Goal: Navigation & Orientation: Understand site structure

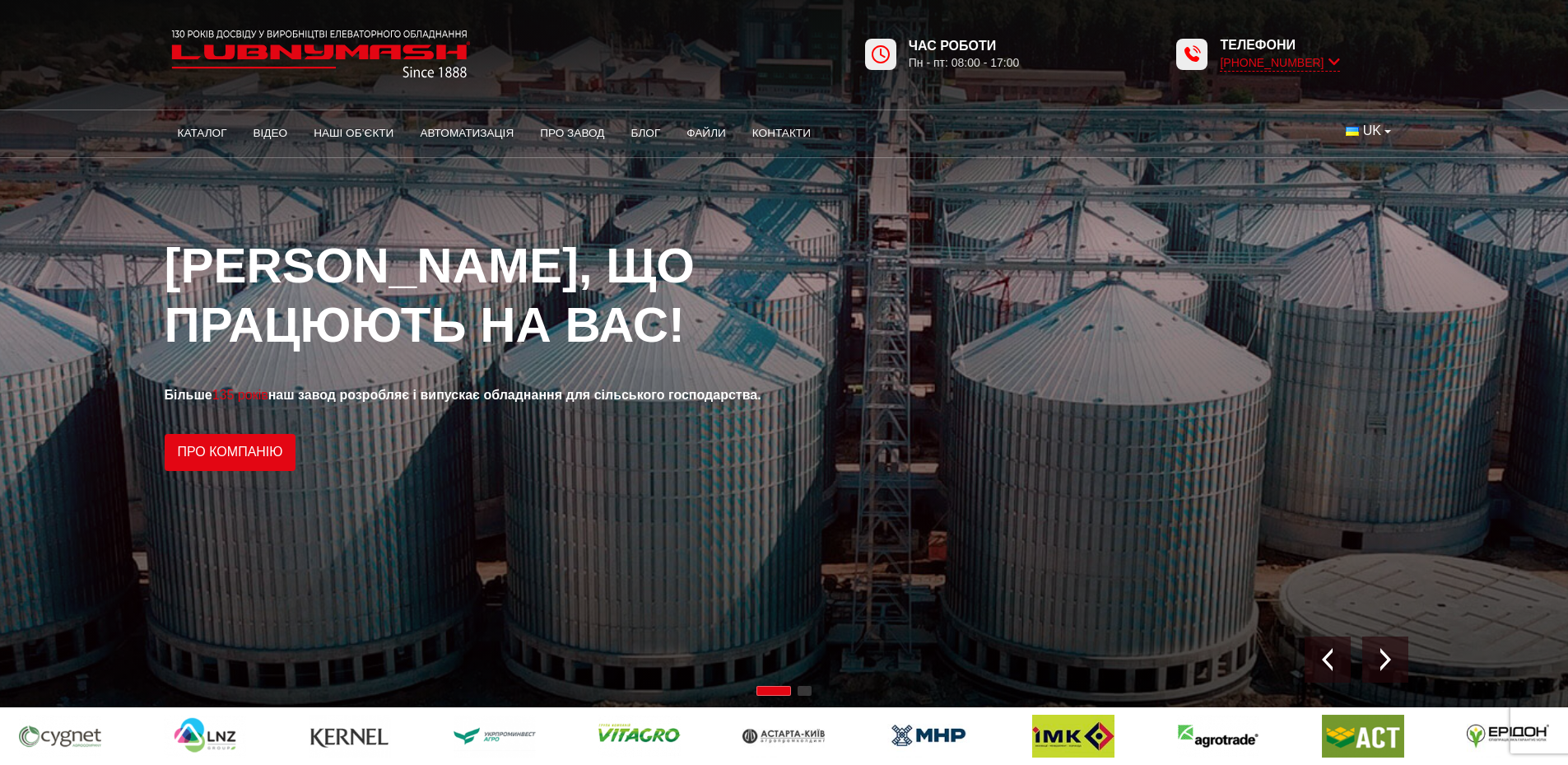
click at [1334, 63] on icon at bounding box center [1334, 62] width 11 height 15
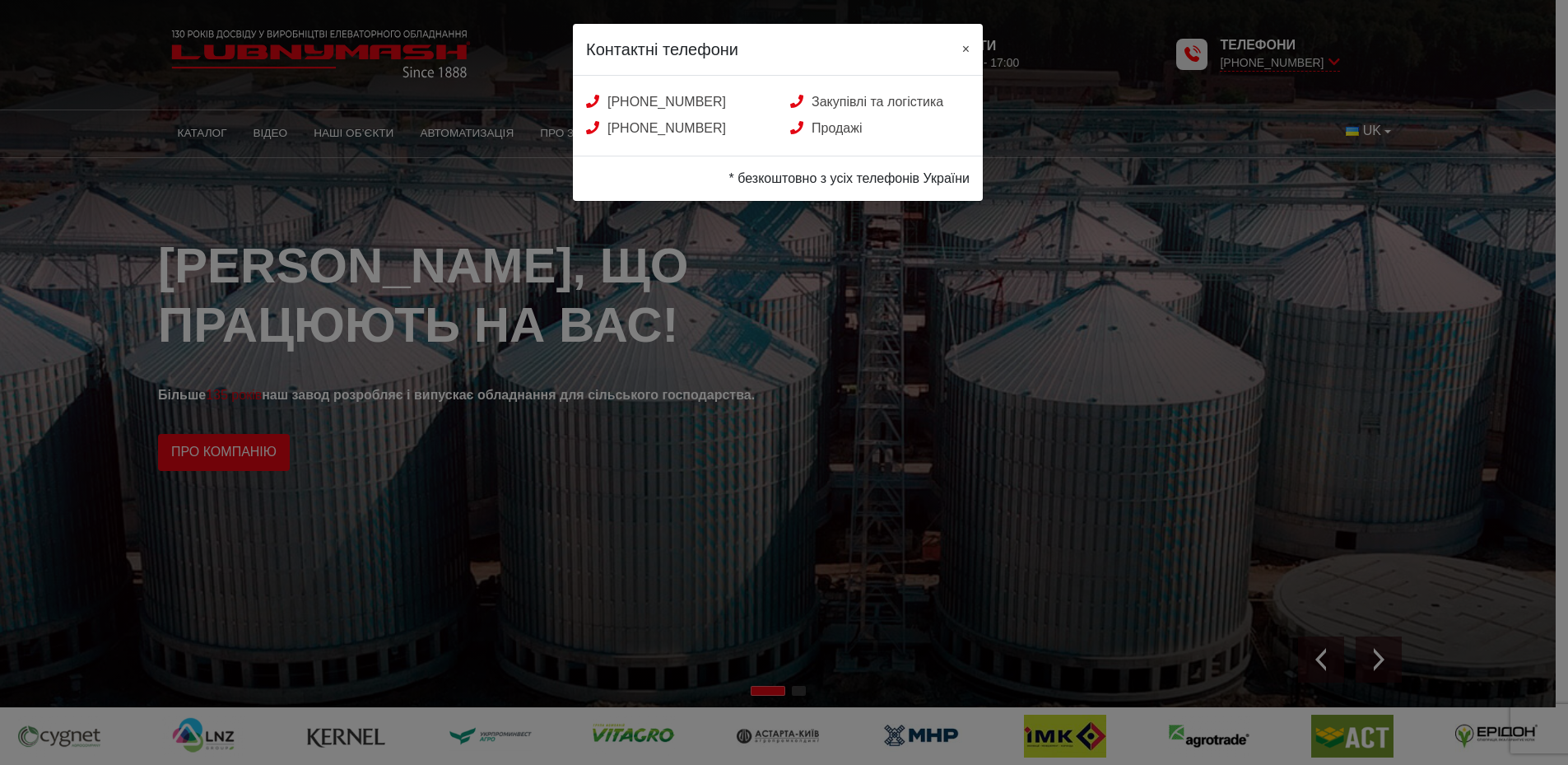
click at [967, 48] on span "×" at bounding box center [966, 49] width 8 height 14
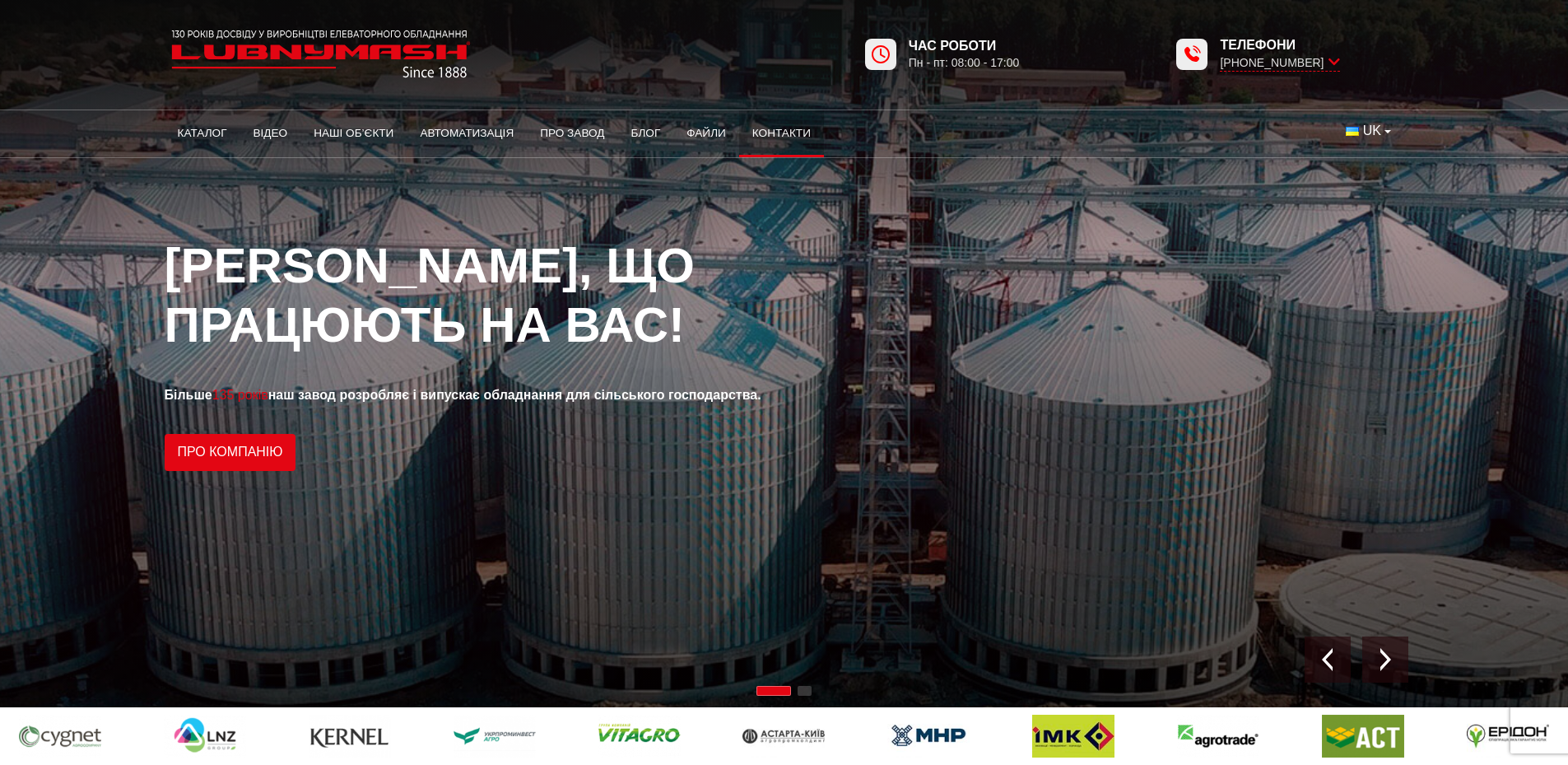
click at [784, 137] on link "Контакти" at bounding box center [781, 133] width 85 height 36
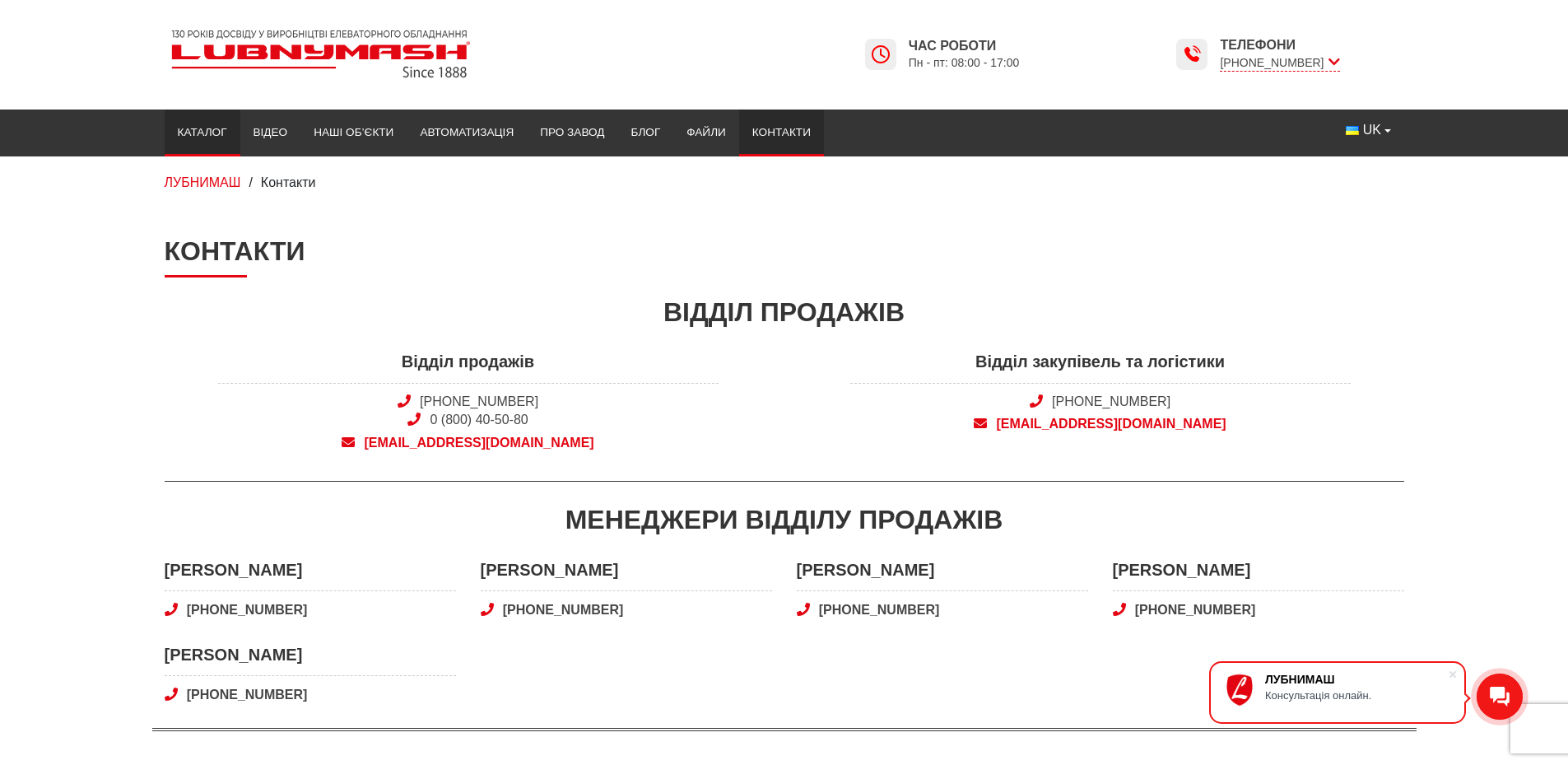
click at [203, 147] on link "Каталог" at bounding box center [202, 132] width 75 height 36
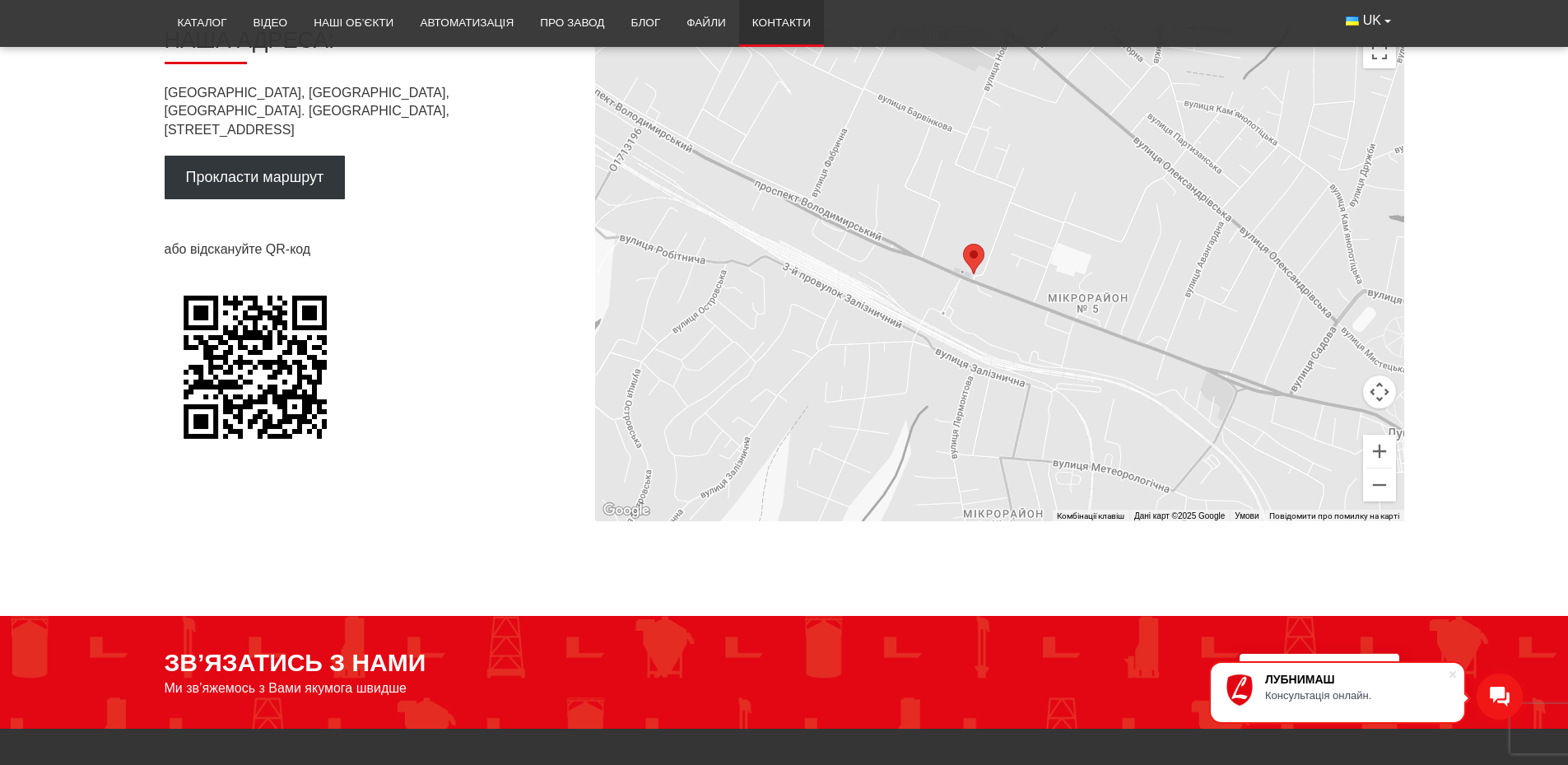
scroll to position [1153, 0]
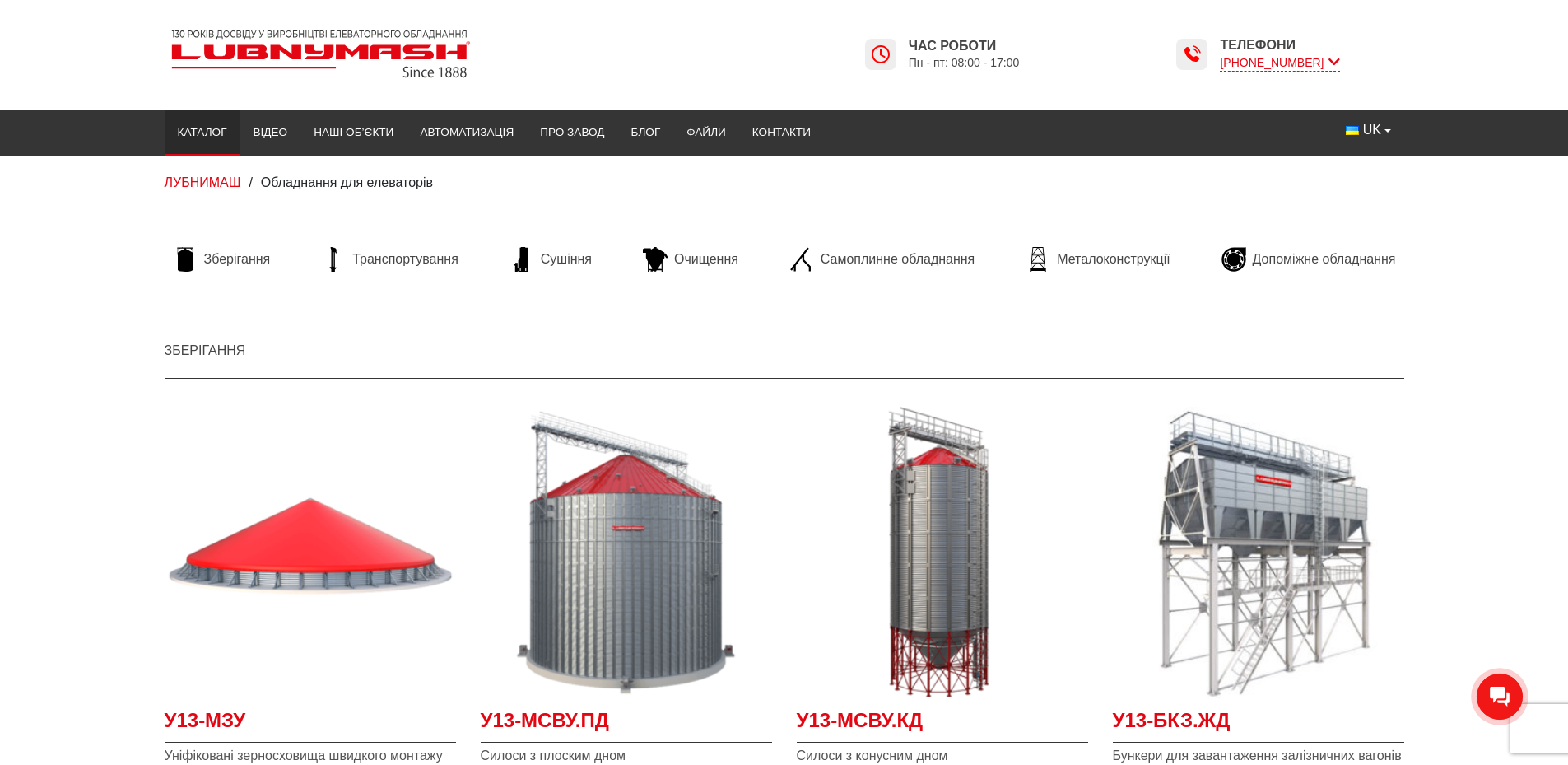
click at [1330, 63] on icon at bounding box center [1334, 62] width 11 height 15
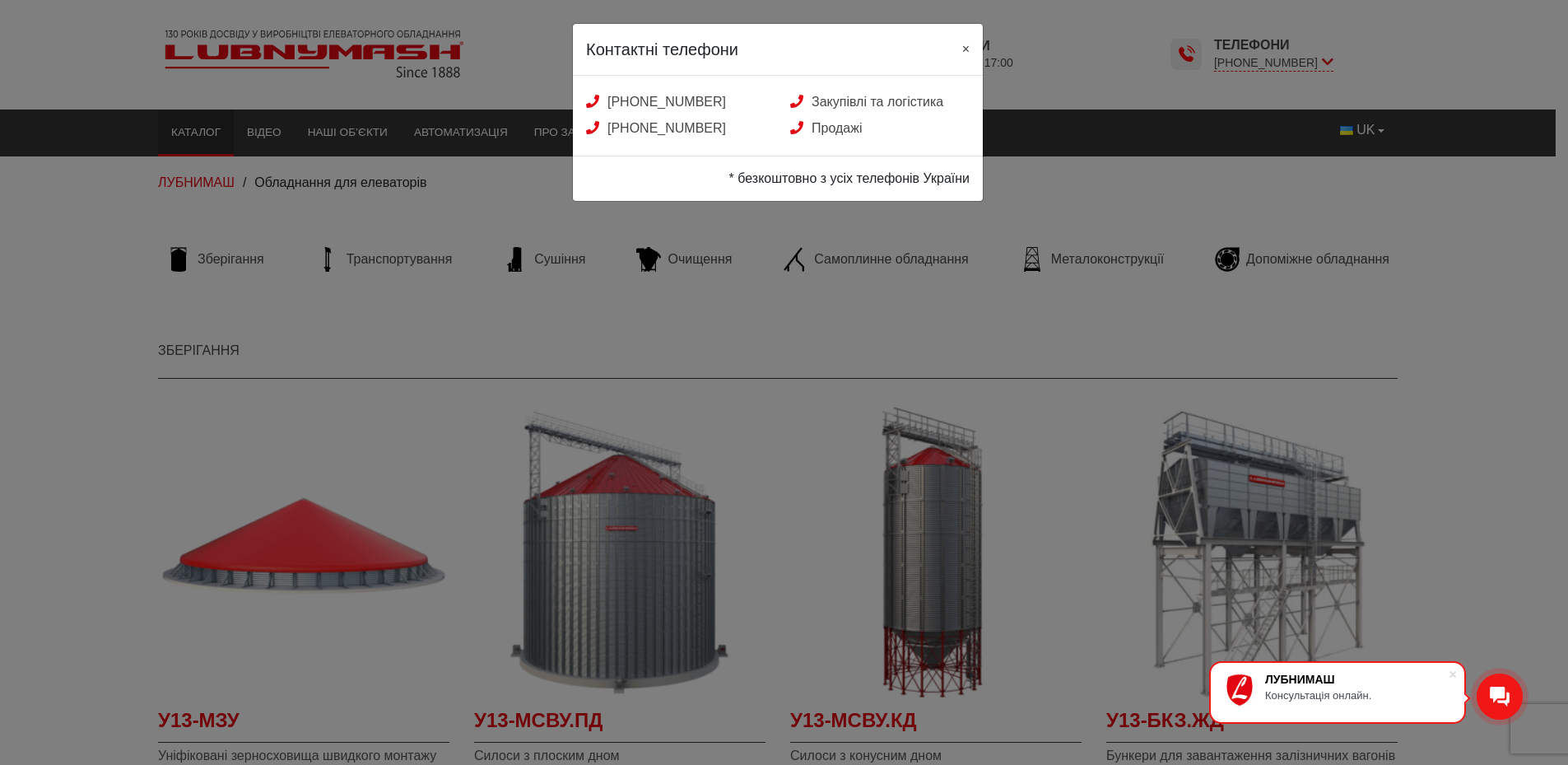
click at [962, 51] on span "×" at bounding box center [966, 49] width 8 height 14
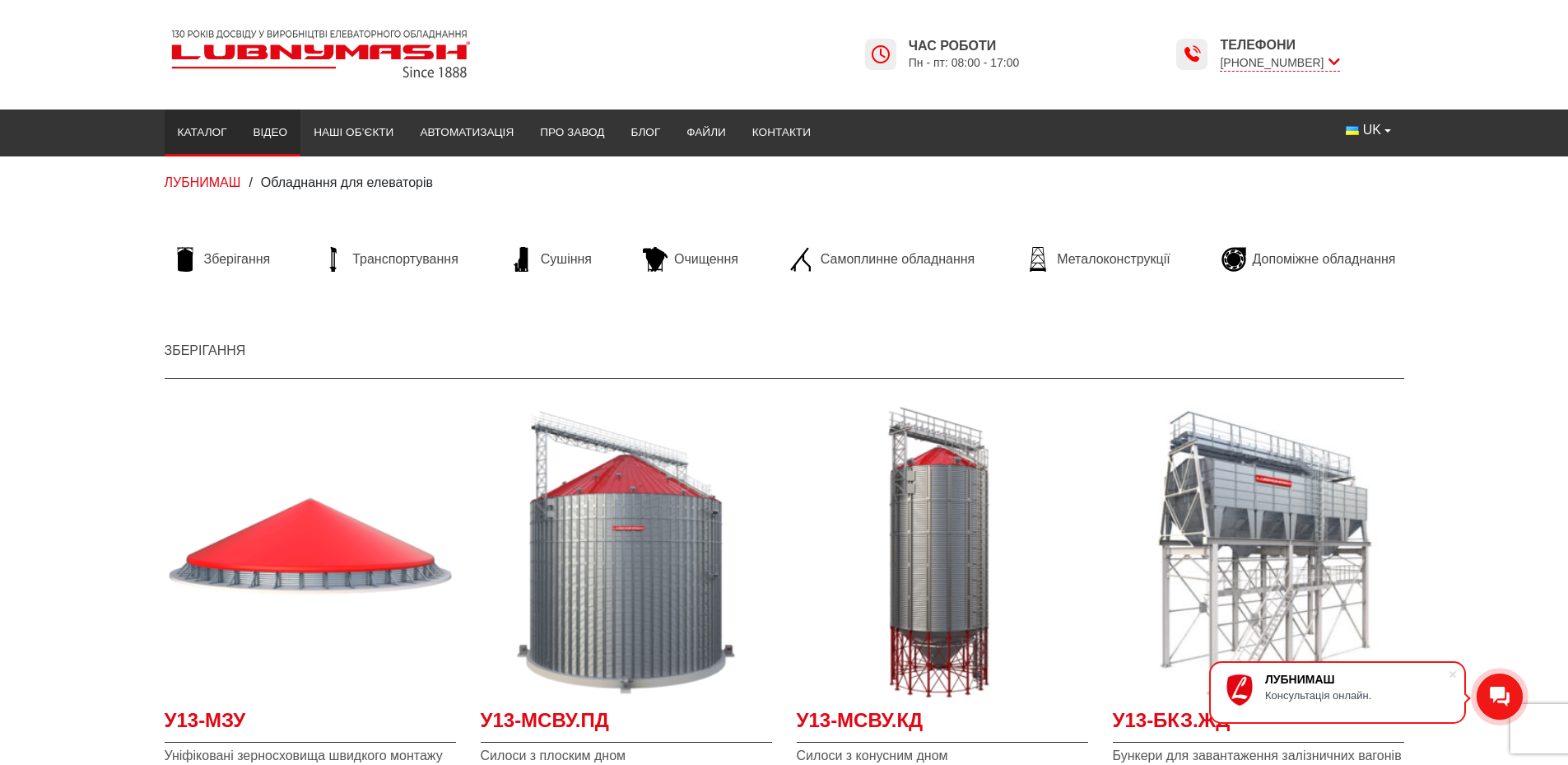
click at [259, 136] on link "Відео" at bounding box center [270, 132] width 61 height 36
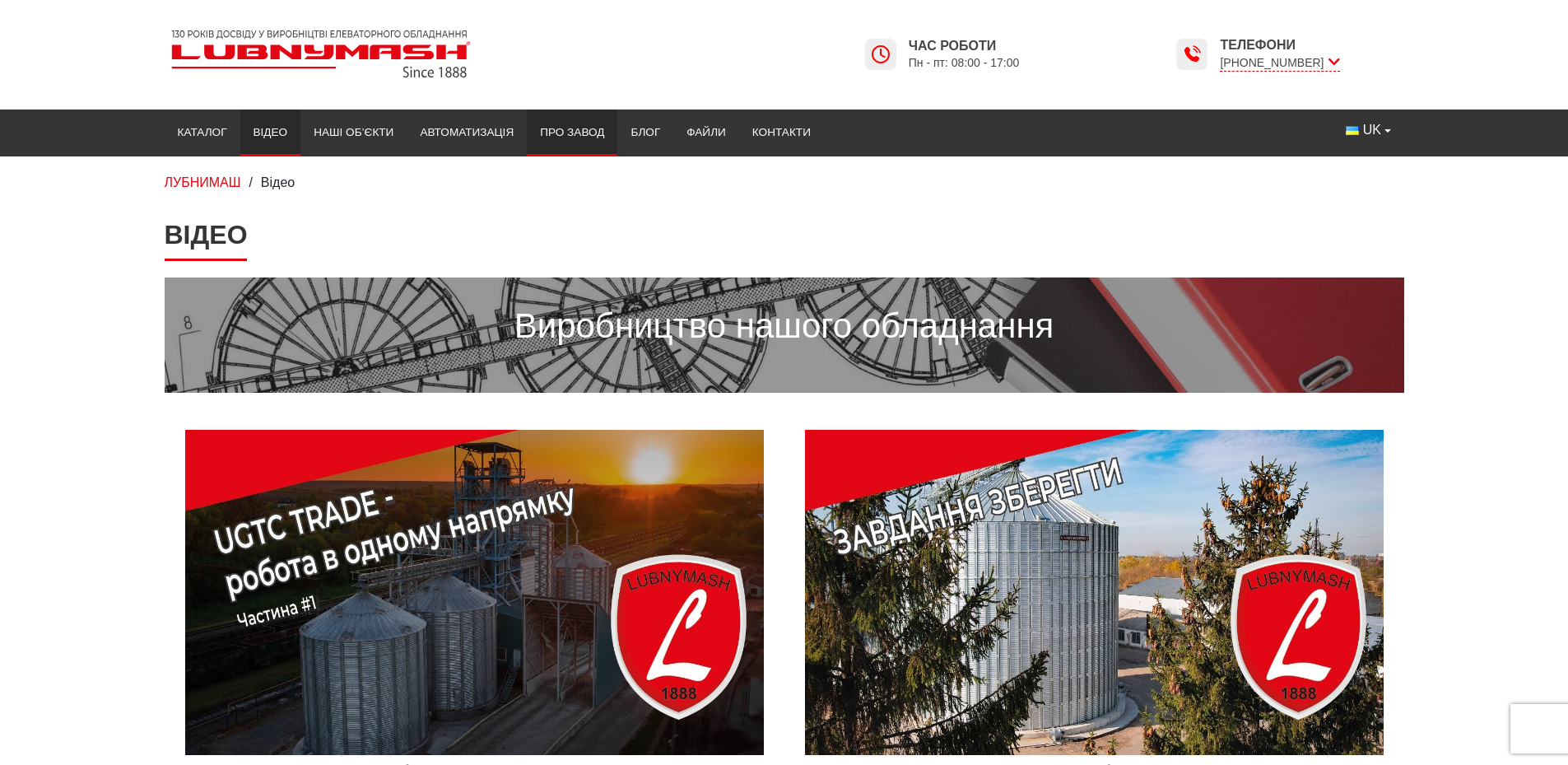
click at [588, 139] on link "Про завод" at bounding box center [572, 132] width 91 height 36
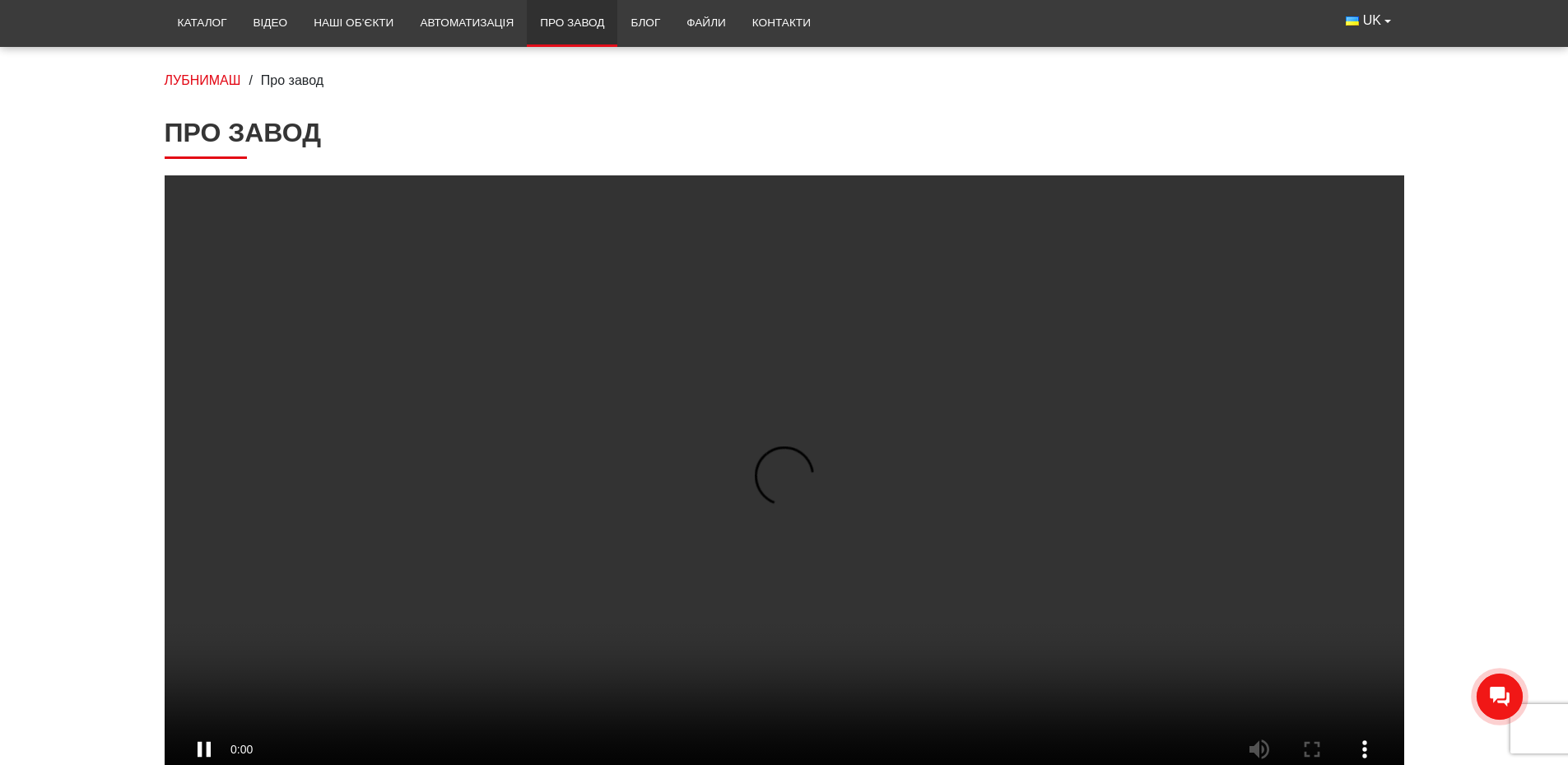
scroll to position [82, 0]
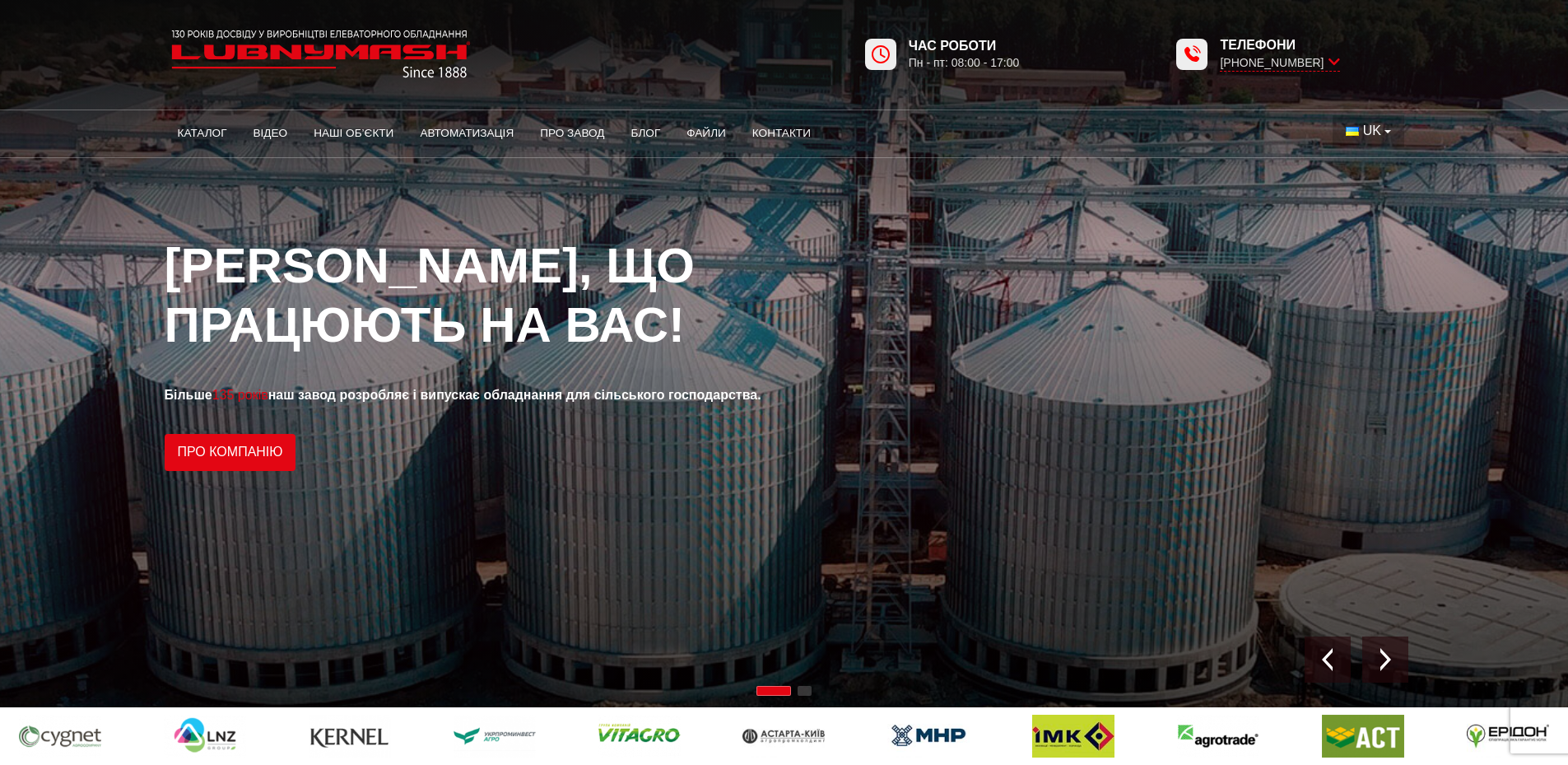
click at [1389, 133] on button "UK" at bounding box center [1368, 130] width 71 height 31
drag, startPoint x: 1389, startPoint y: 133, endPoint x: 1366, endPoint y: 133, distance: 23.0
click at [1388, 133] on button "UK" at bounding box center [1368, 130] width 71 height 31
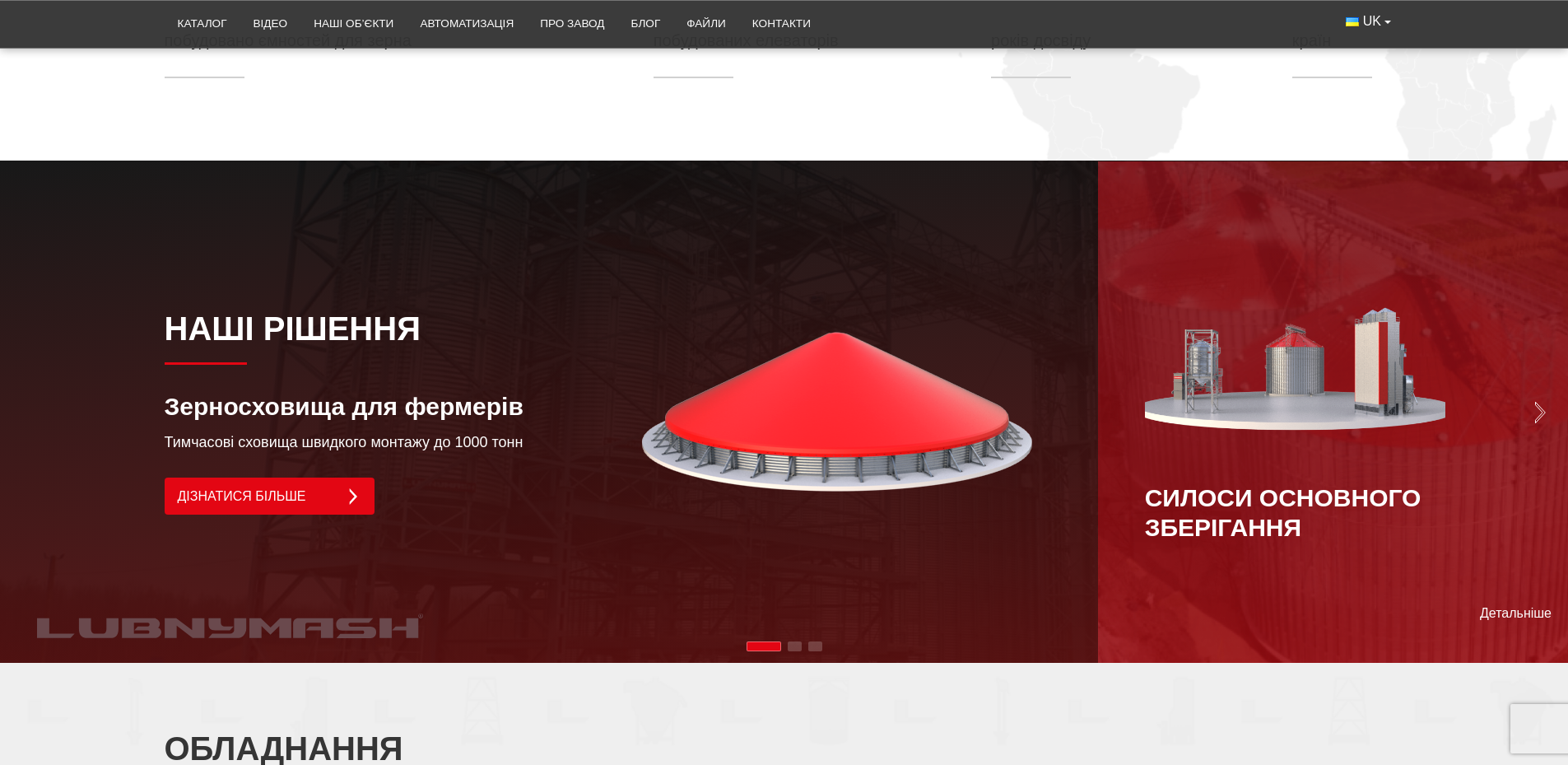
scroll to position [1153, 0]
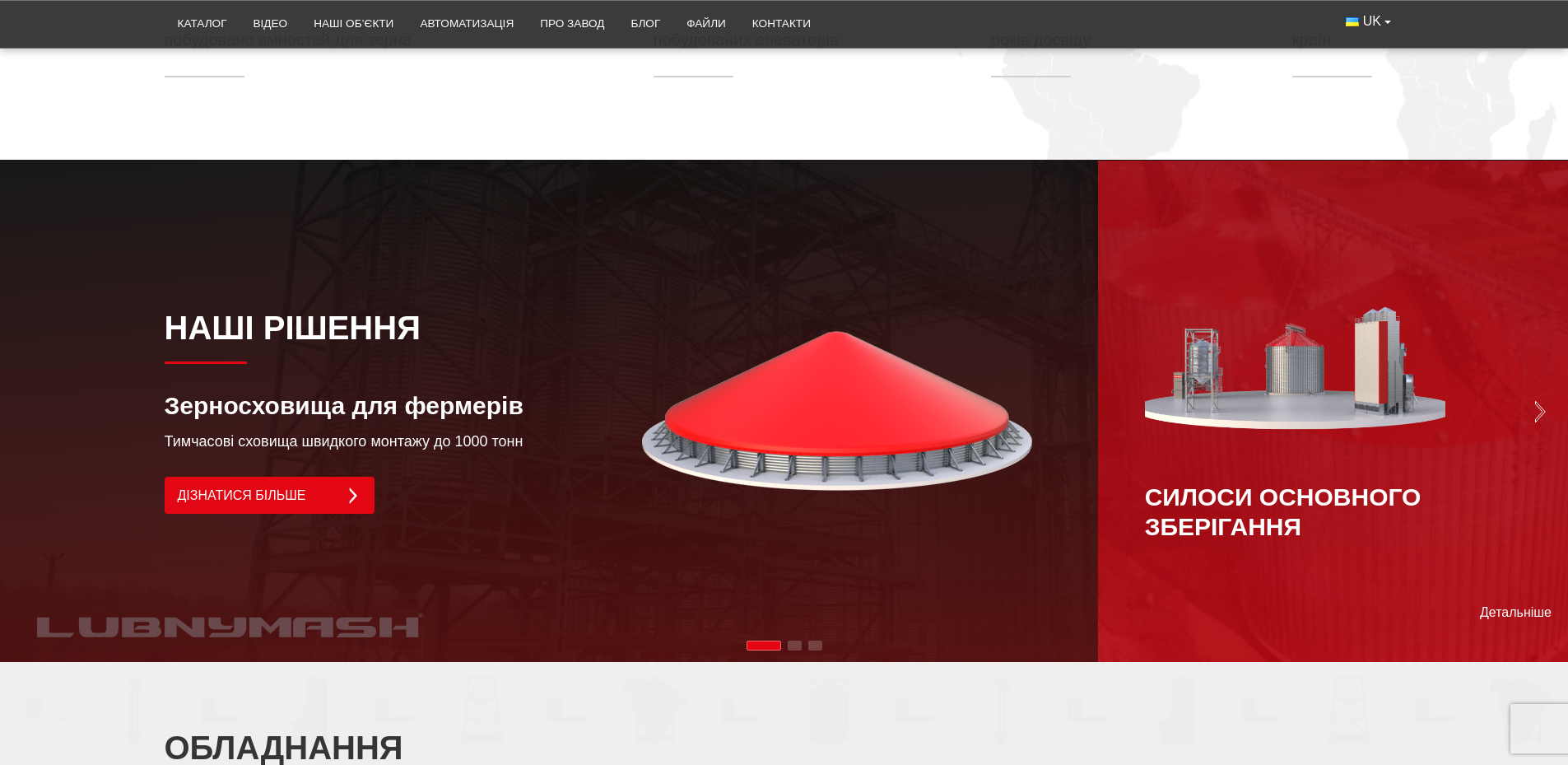
click at [1534, 400] on img "Next slide" at bounding box center [1540, 411] width 23 height 23
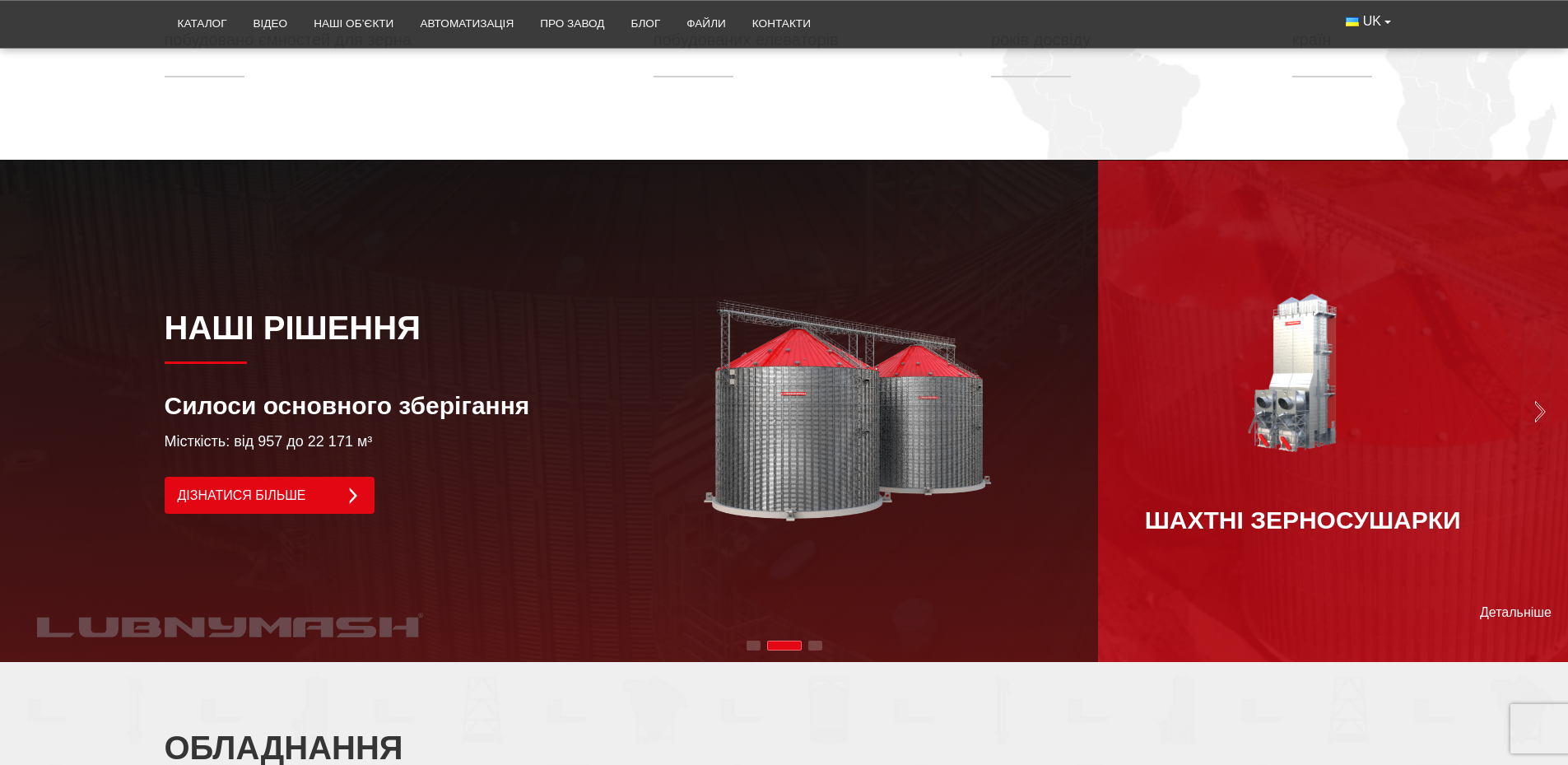
click at [1535, 400] on img "Next slide" at bounding box center [1540, 411] width 23 height 23
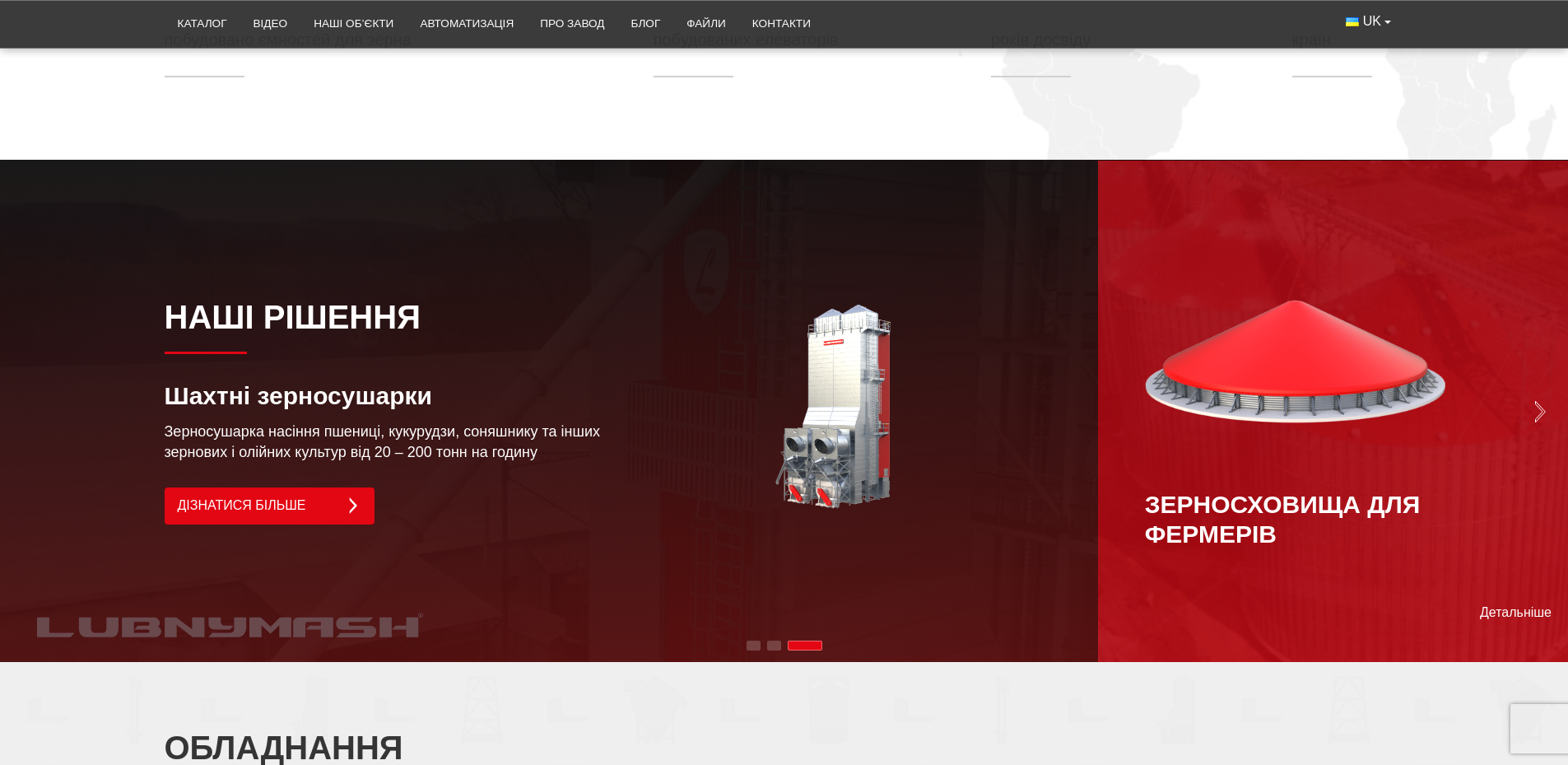
click at [1535, 400] on img "Next slide" at bounding box center [1540, 411] width 23 height 23
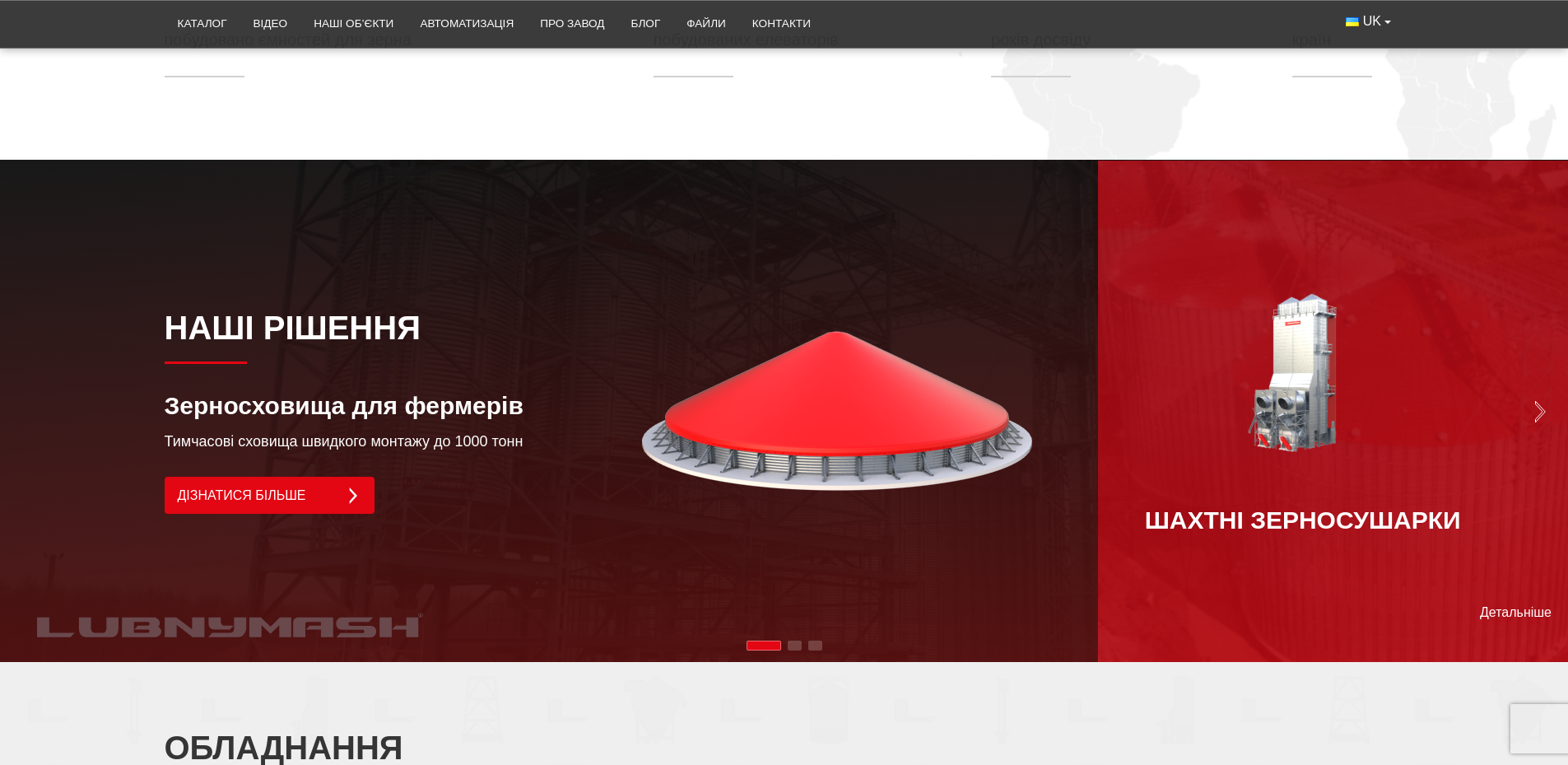
click at [1531, 400] on img "Next slide" at bounding box center [1540, 411] width 23 height 23
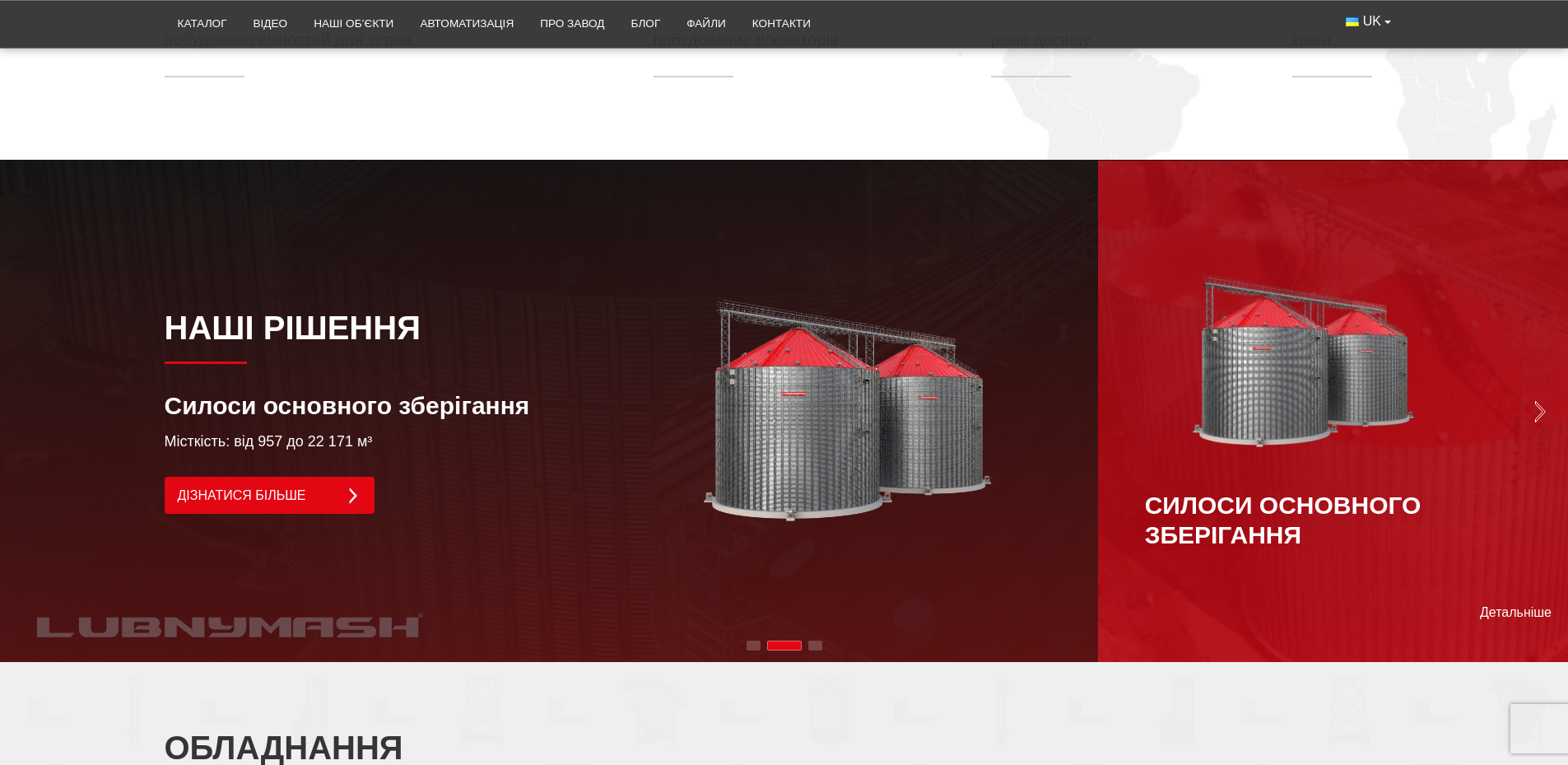
click at [1531, 400] on img "Next slide" at bounding box center [1540, 411] width 23 height 23
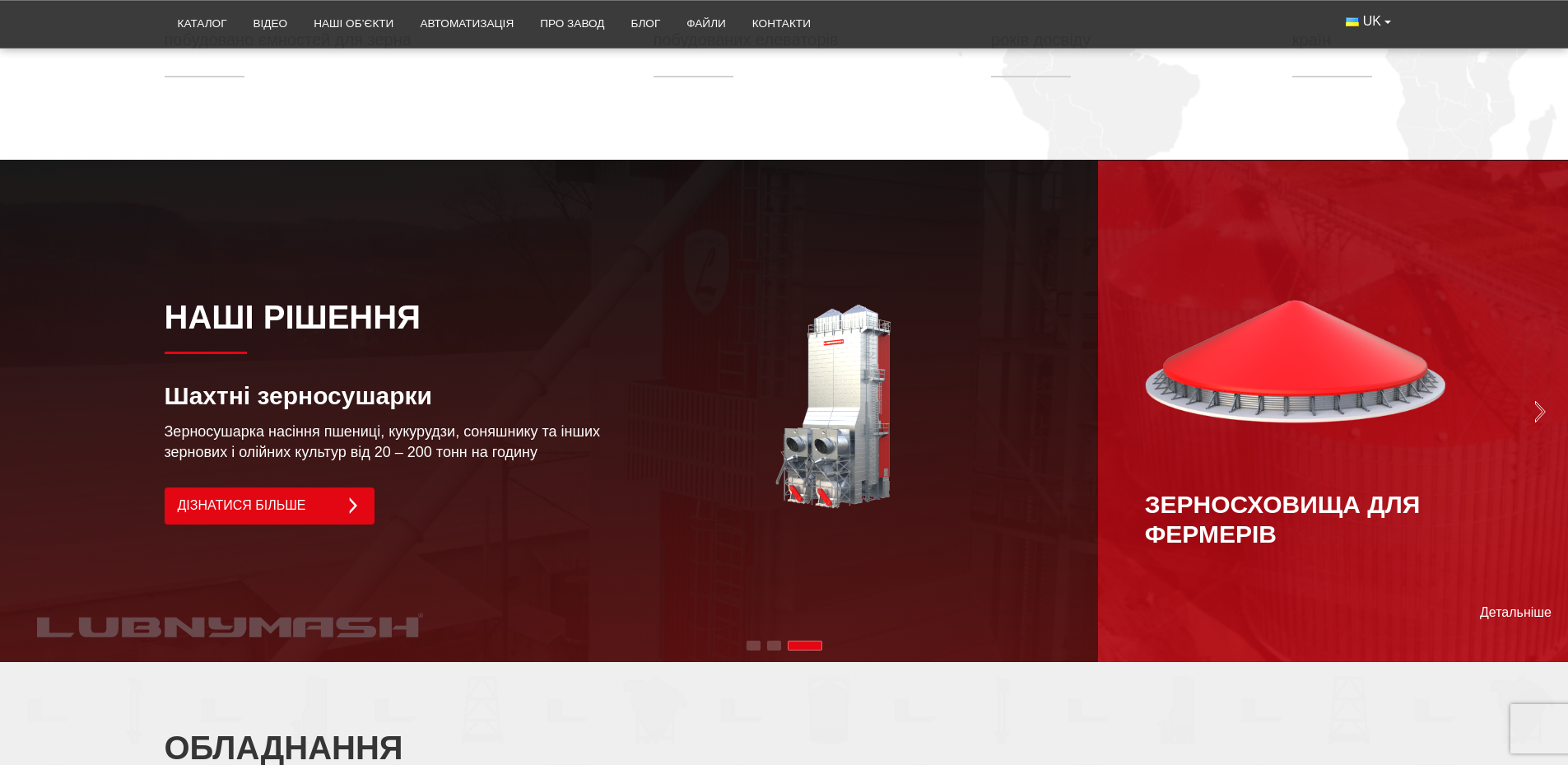
click at [1529, 400] on img "Next slide" at bounding box center [1540, 411] width 23 height 23
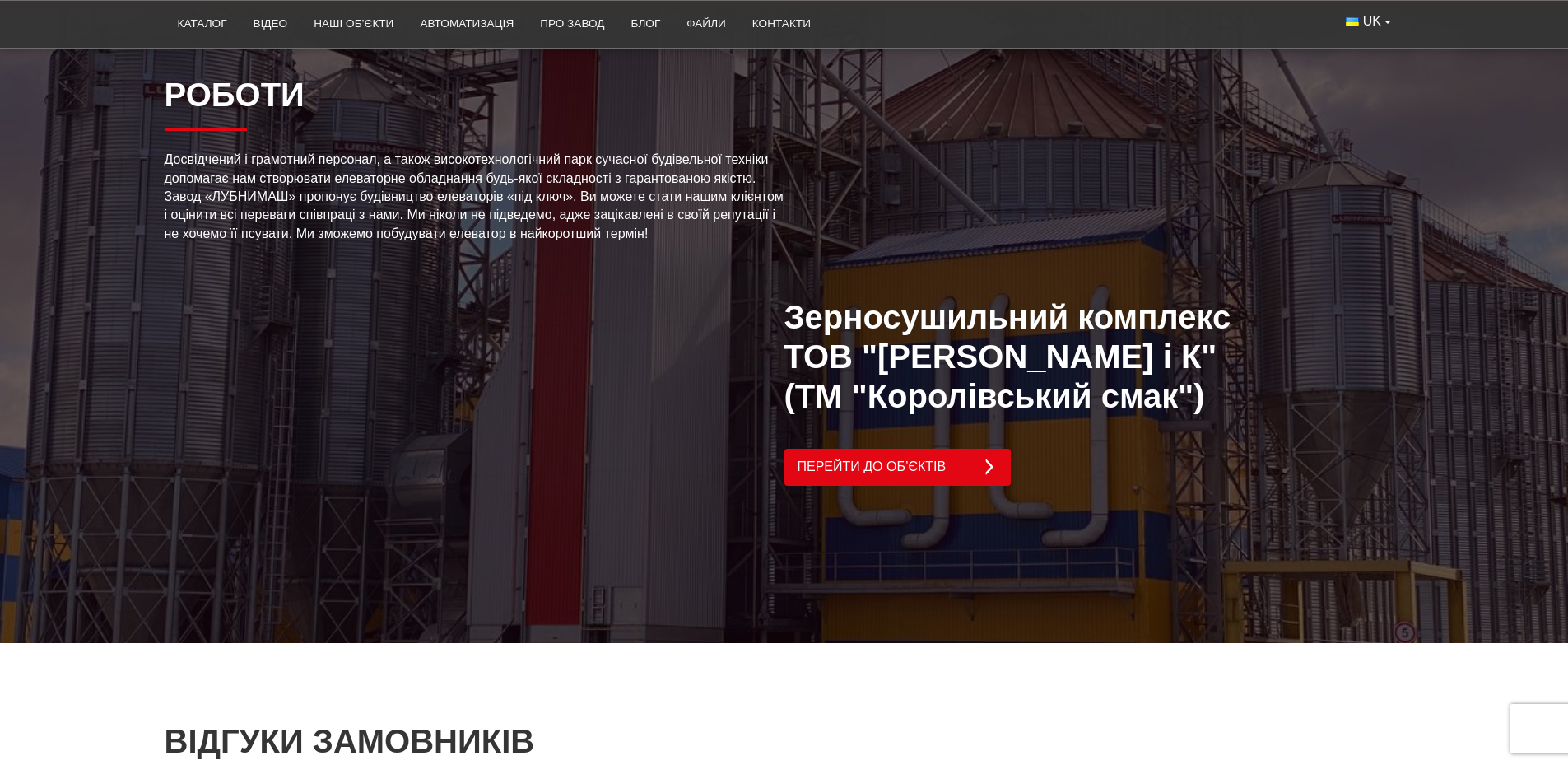
scroll to position [3457, 0]
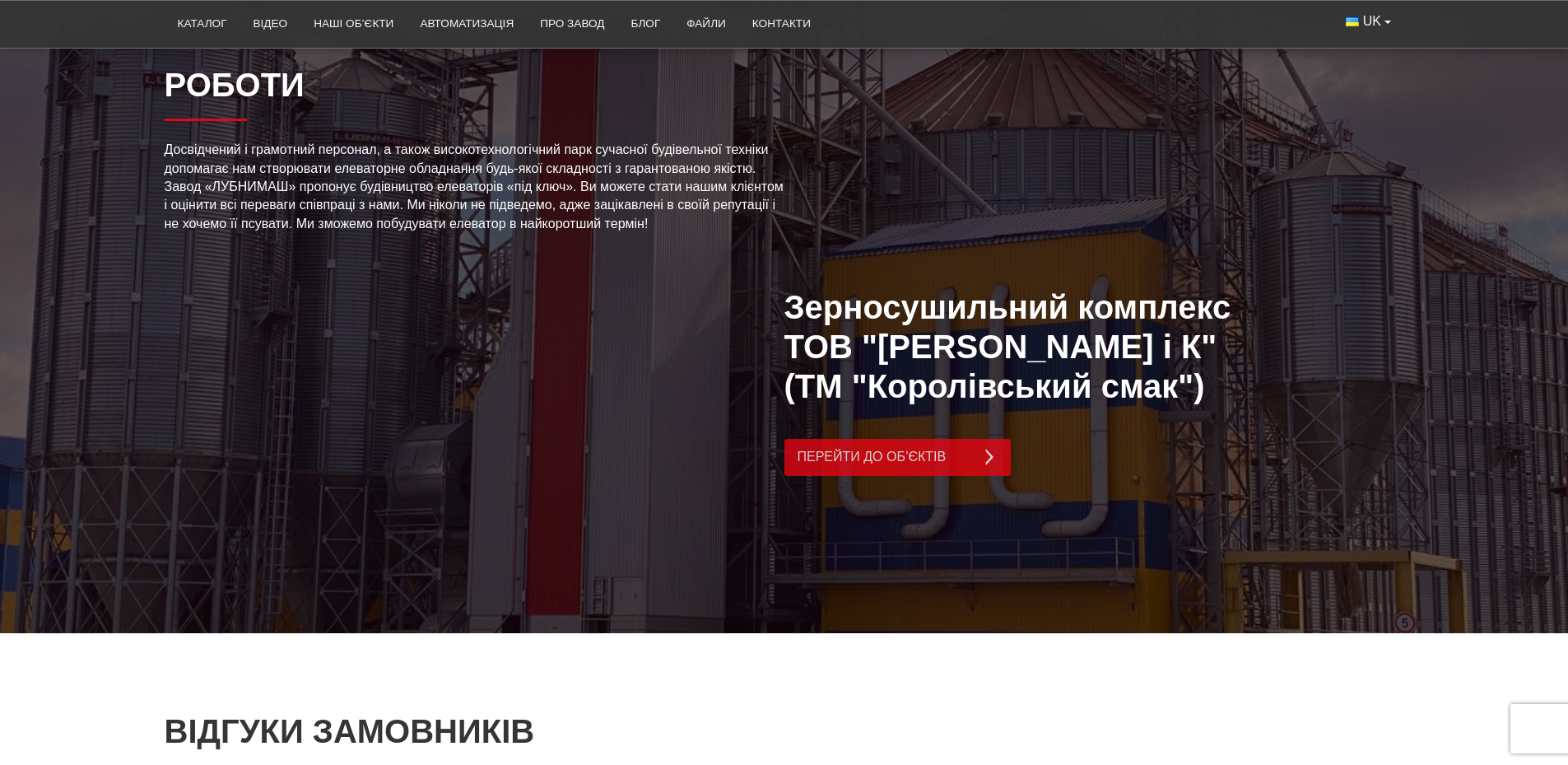
click at [878, 439] on link "Перейти до об’єктів" at bounding box center [898, 457] width 226 height 37
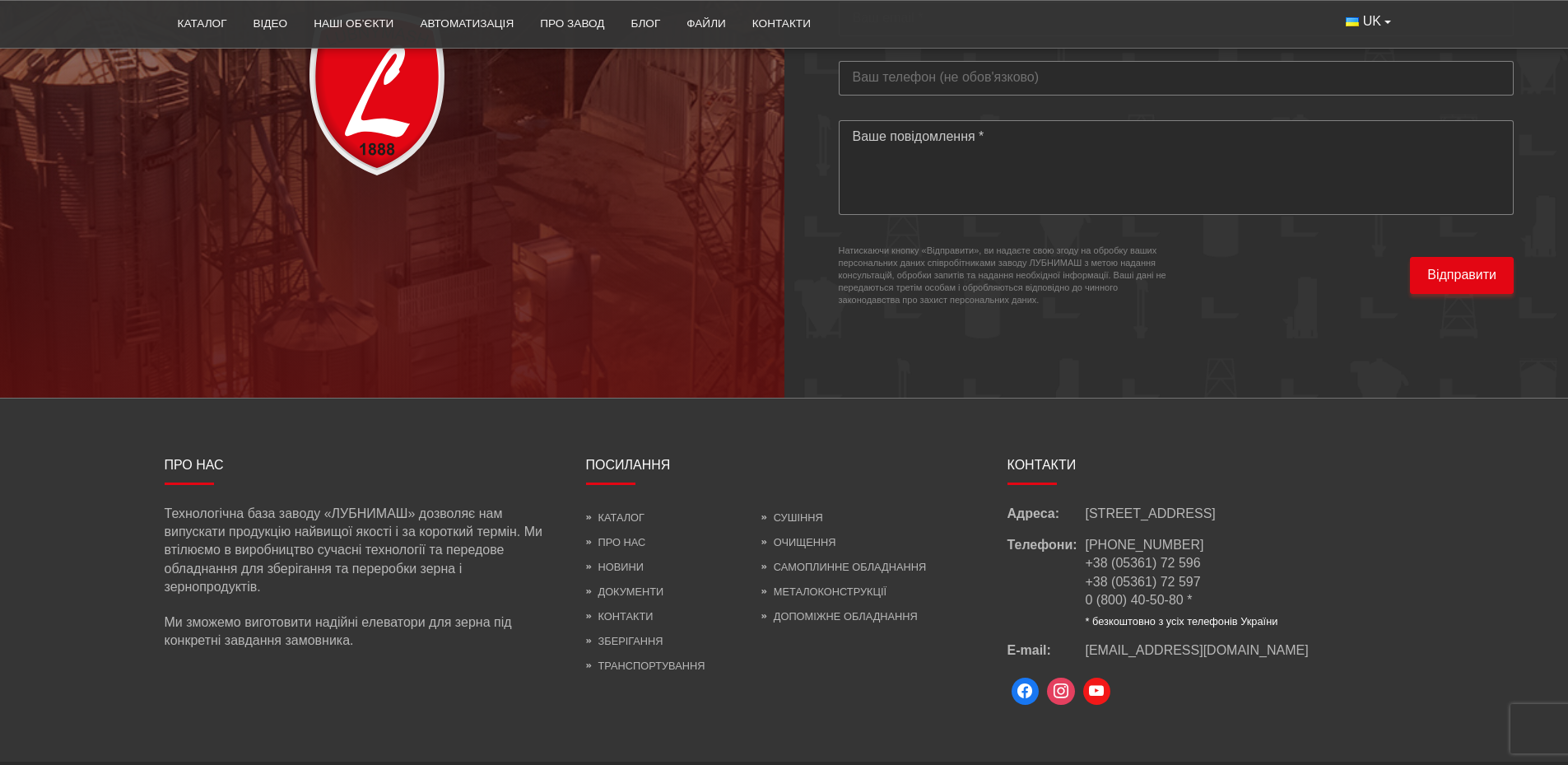
scroll to position [4847, 0]
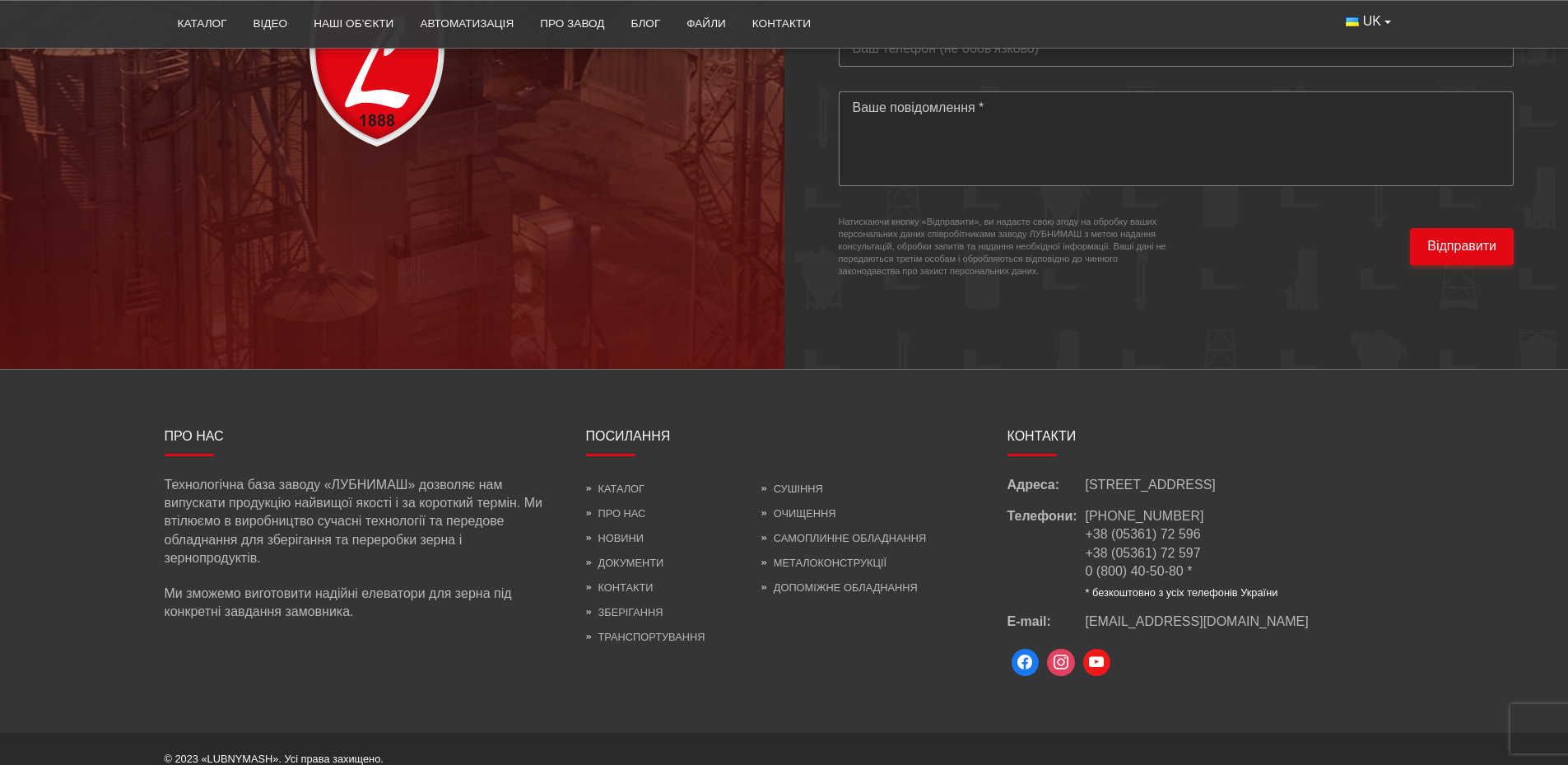
click at [1170, 686] on footer "Про нас Технологічна база заводу «ЛУБНИМАШ» дозволяє нам випускати продукцію на…" at bounding box center [784, 551] width 1568 height 364
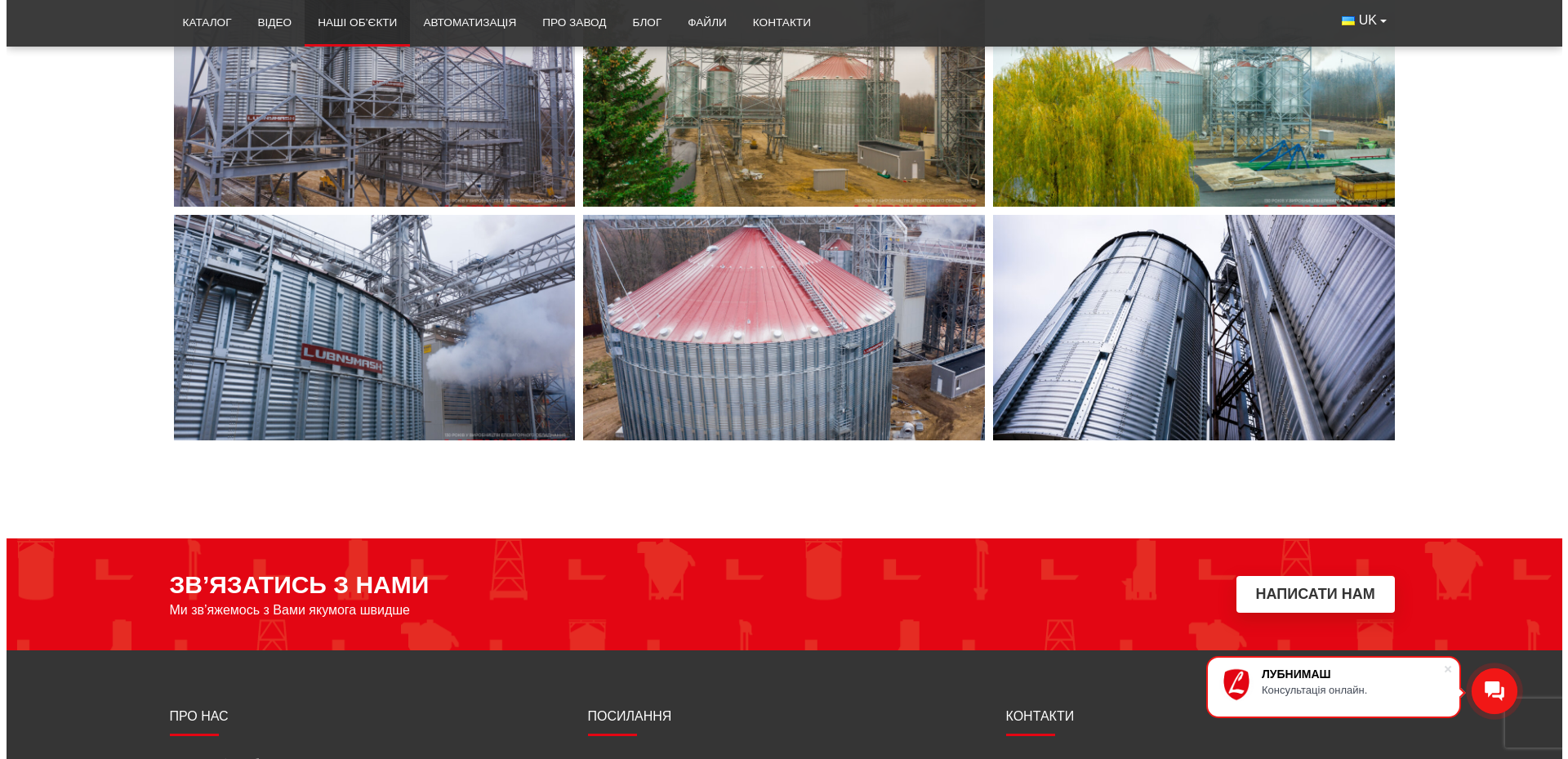
scroll to position [7228, 0]
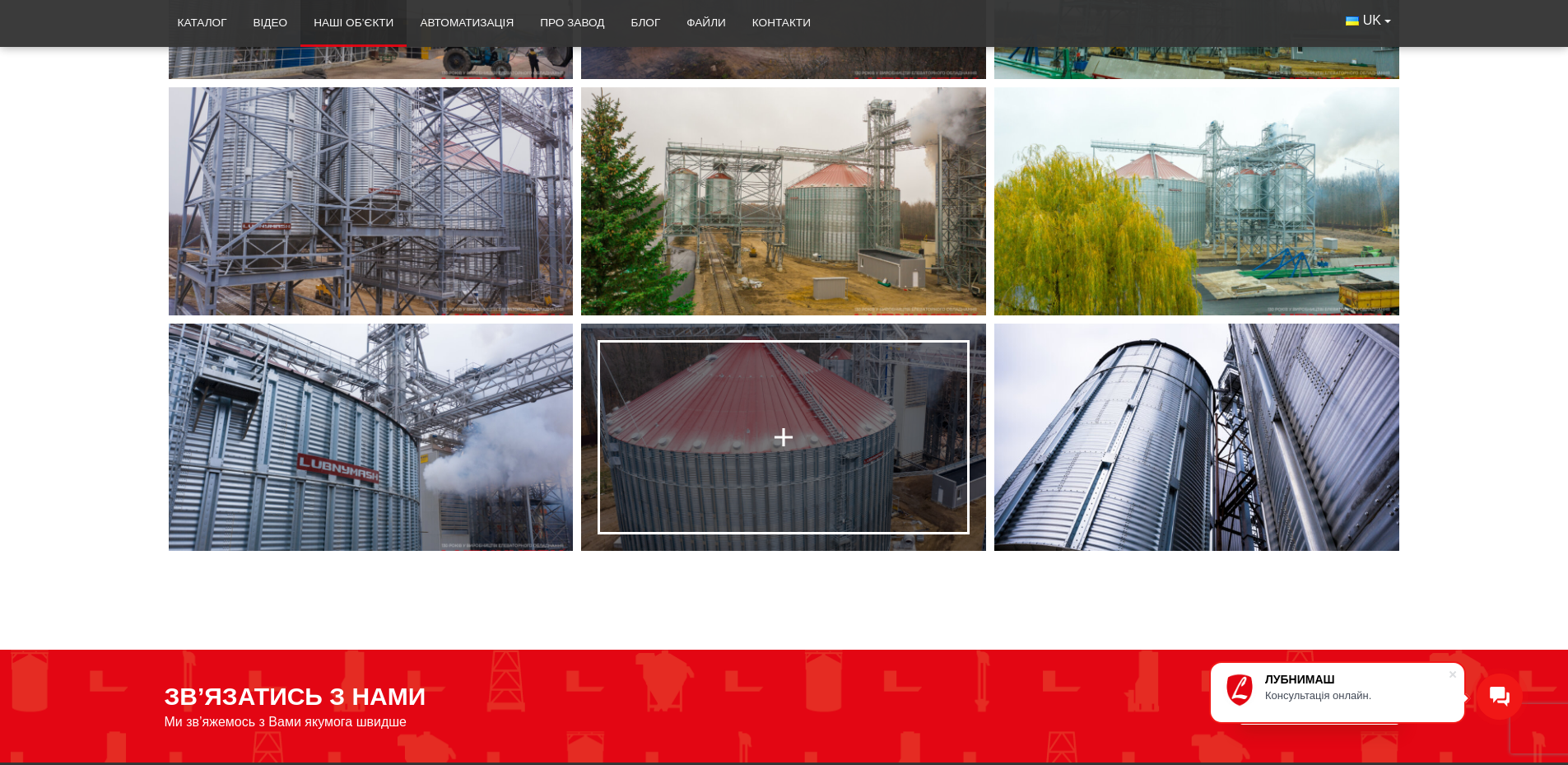
click at [781, 382] on link at bounding box center [784, 437] width 405 height 228
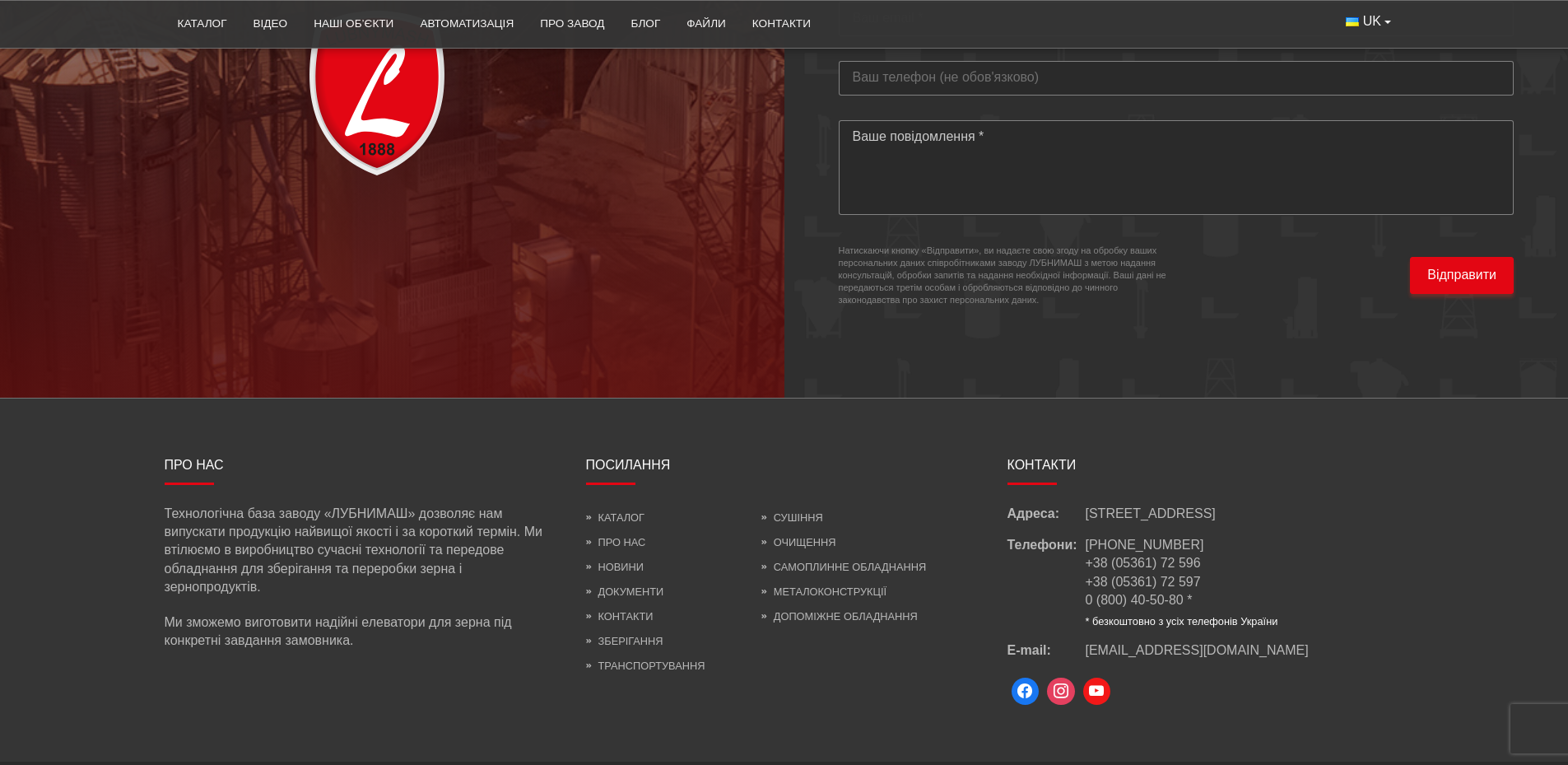
scroll to position [4847, 0]
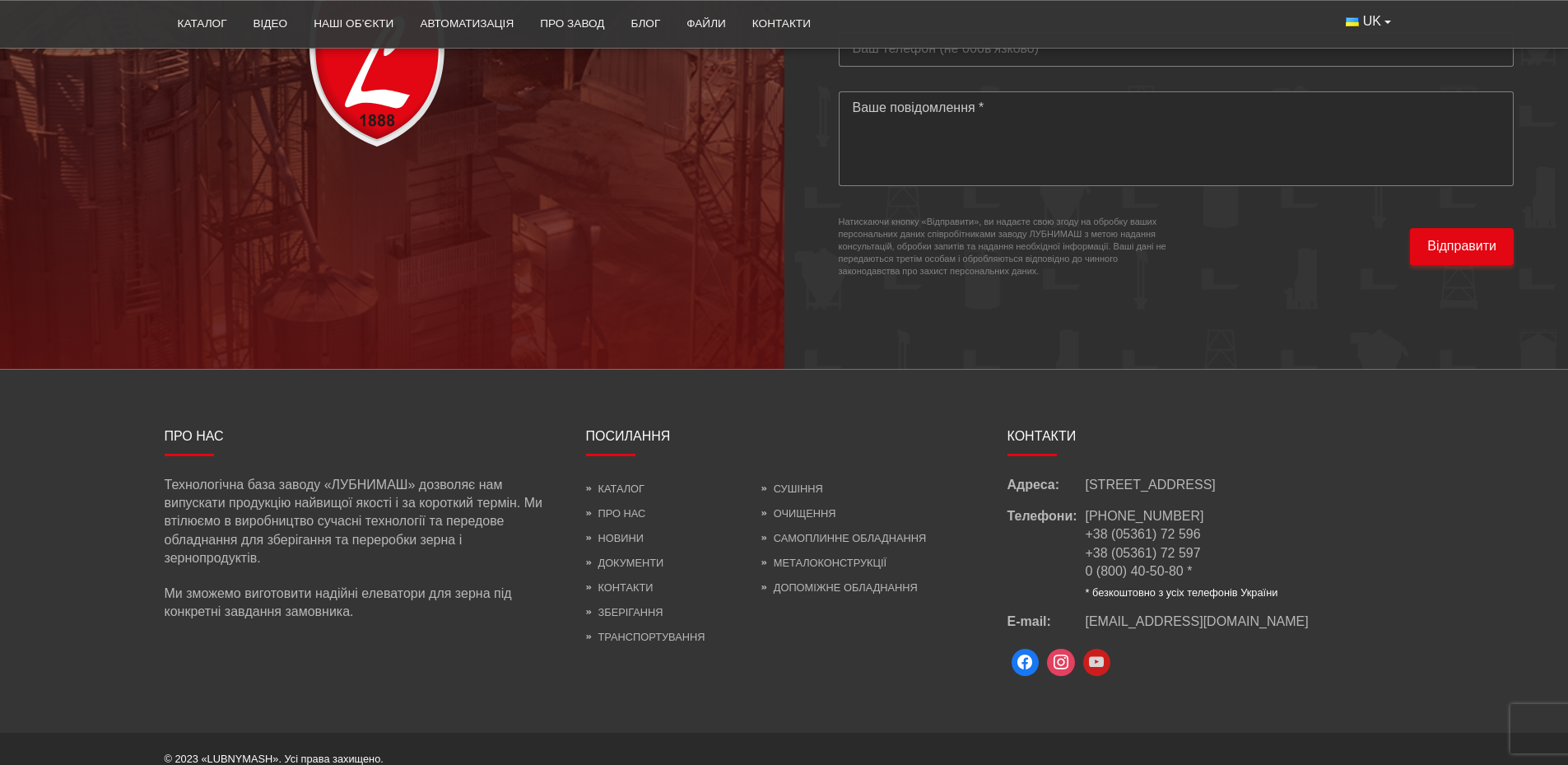
click at [1109, 652] on link at bounding box center [1097, 662] width 36 height 36
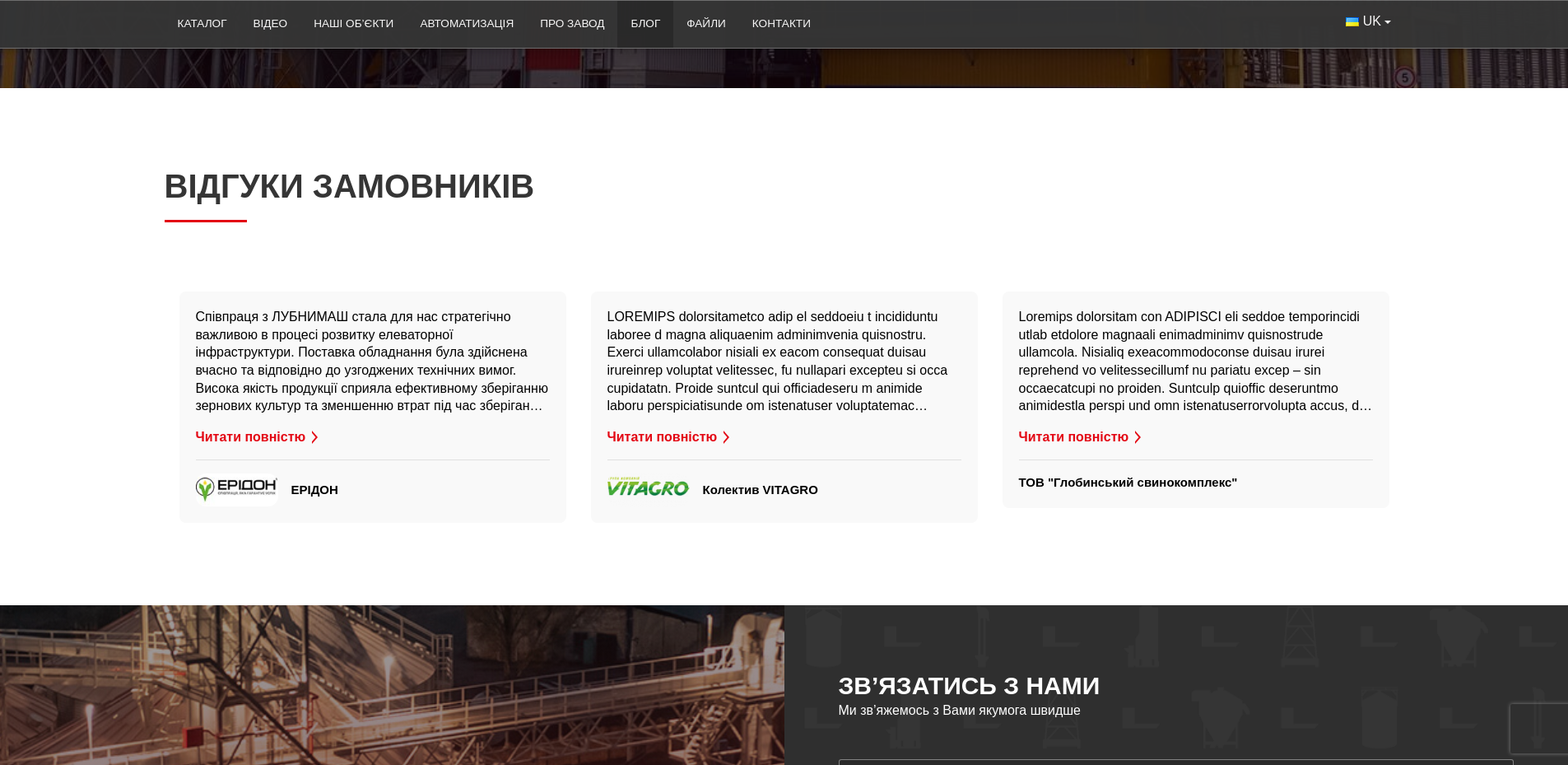
scroll to position [3859, 0]
